Goal: Task Accomplishment & Management: Use online tool/utility

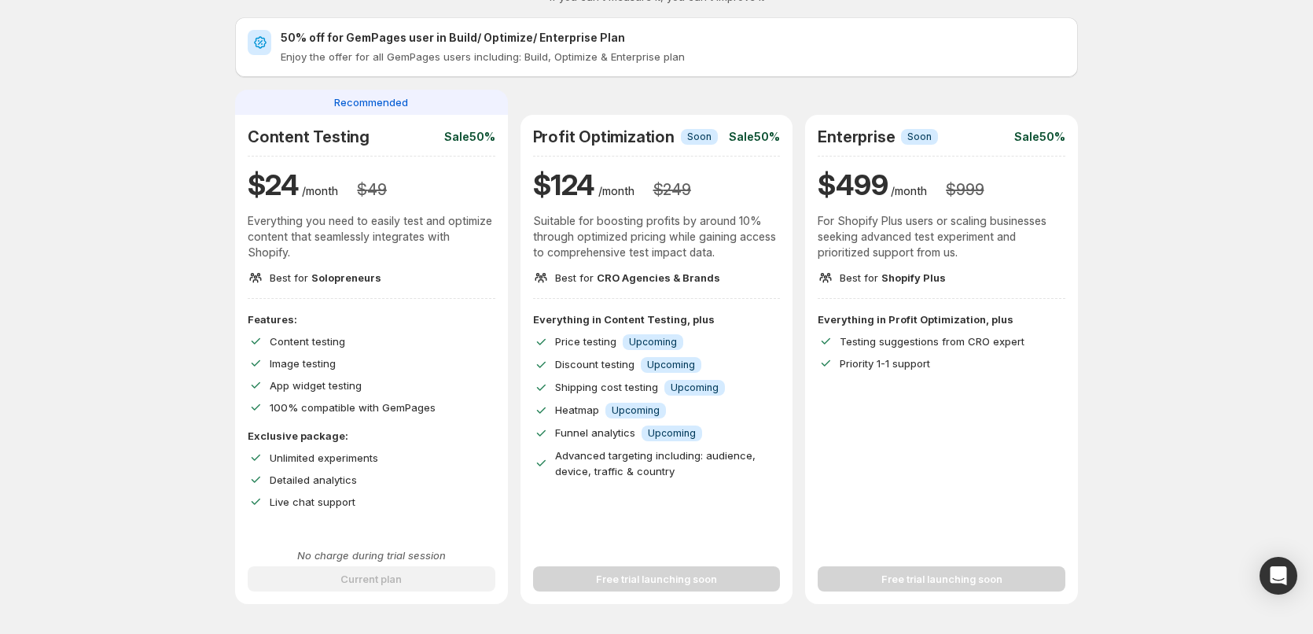
scroll to position [79, 0]
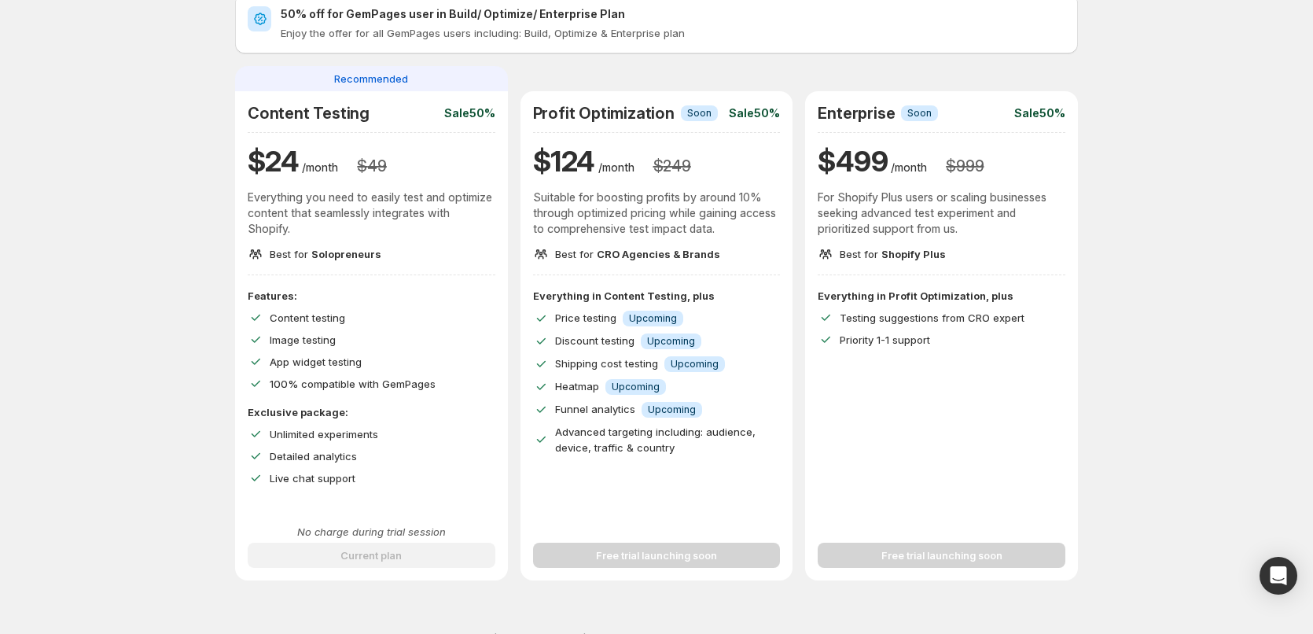
click at [332, 122] on h2 "Content Testing" at bounding box center [309, 113] width 122 height 19
click at [334, 116] on h2 "Content Testing" at bounding box center [309, 113] width 122 height 19
click at [362, 113] on h2 "Content Testing" at bounding box center [309, 113] width 122 height 19
click at [630, 113] on h2 "Profit Optimization" at bounding box center [603, 113] width 141 height 19
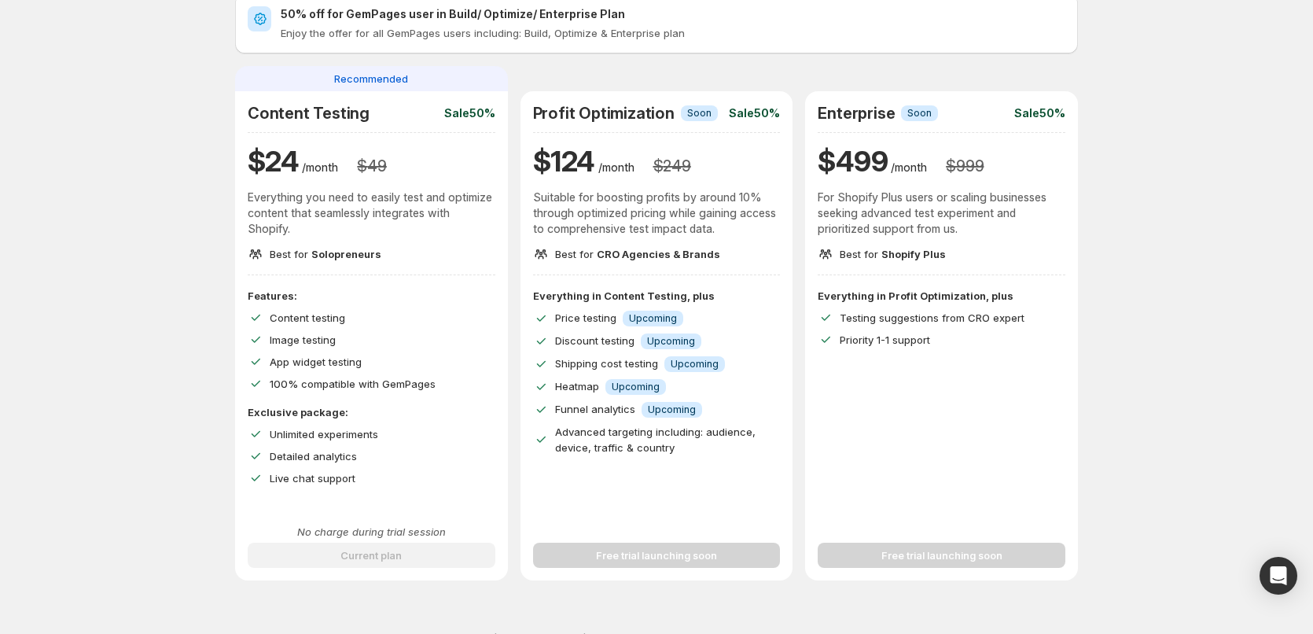
click at [372, 439] on span "Unlimited experiments" at bounding box center [324, 434] width 108 height 13
drag, startPoint x: 393, startPoint y: 437, endPoint x: 259, endPoint y: 436, distance: 134.4
click at [259, 436] on div "Unlimited experiments" at bounding box center [372, 434] width 248 height 16
